Goal: Task Accomplishment & Management: Complete application form

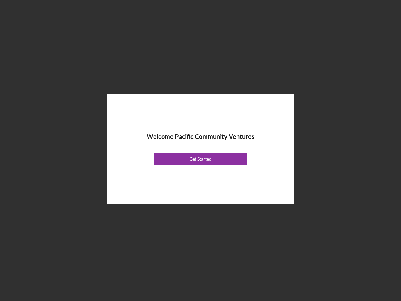
click at [201, 150] on div "Welcome Pacific Community Ventures Get Started" at bounding box center [200, 149] width 157 height 78
click at [201, 159] on div "Get Started" at bounding box center [201, 159] width 22 height 13
